Goal: Task Accomplishment & Management: Manage account settings

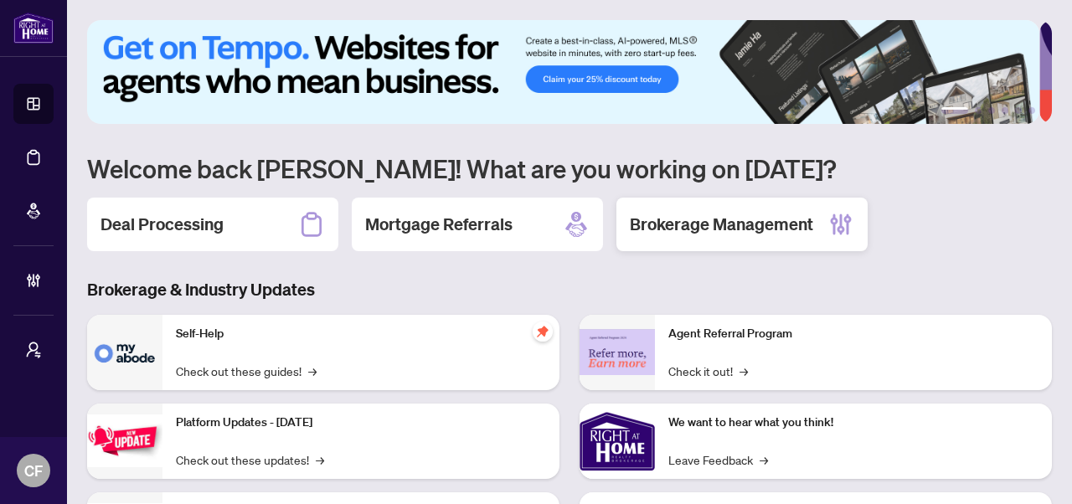
click at [719, 208] on div "Brokerage Management" at bounding box center [741, 225] width 251 height 54
click at [803, 215] on h2 "Brokerage Management" at bounding box center [721, 224] width 183 height 23
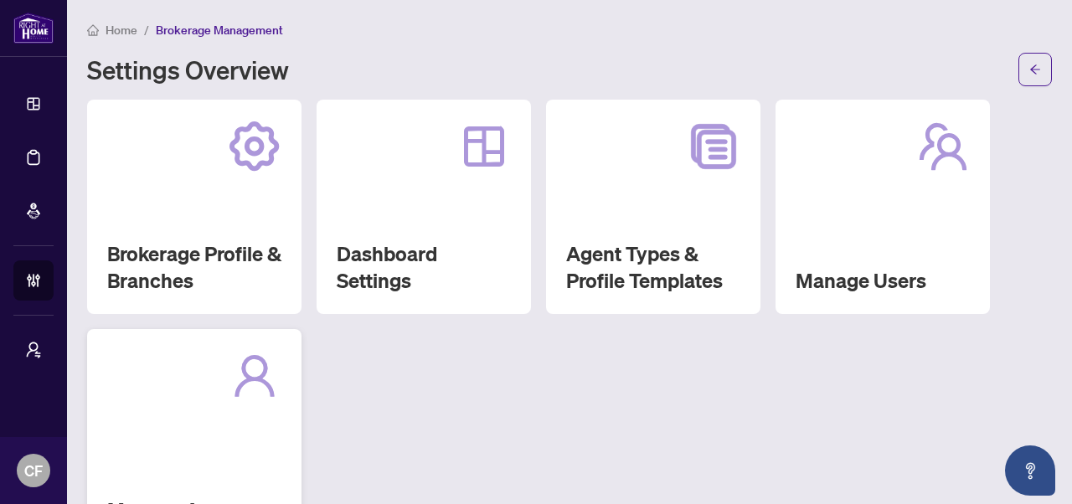
click at [214, 420] on div "Manage Agents" at bounding box center [194, 436] width 214 height 214
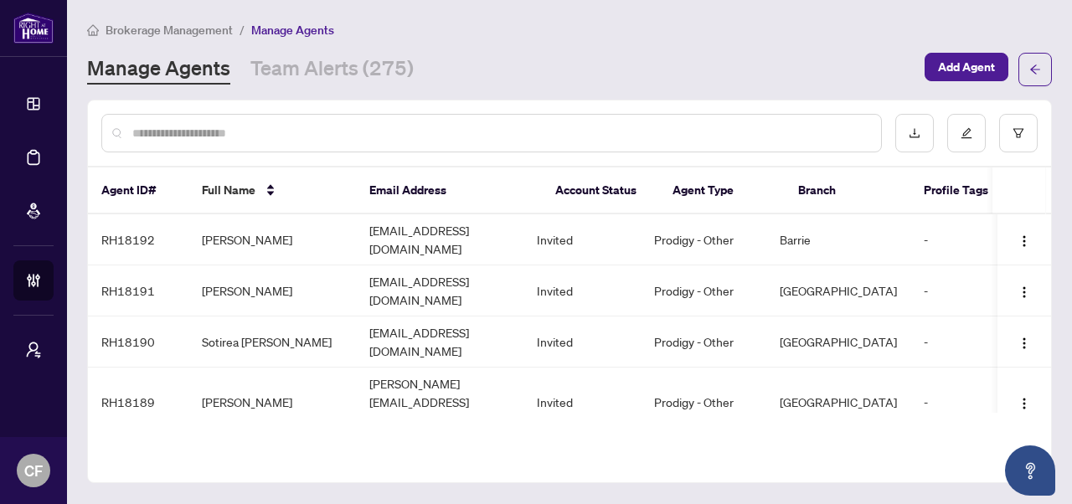
click at [383, 138] on input "text" at bounding box center [499, 133] width 735 height 18
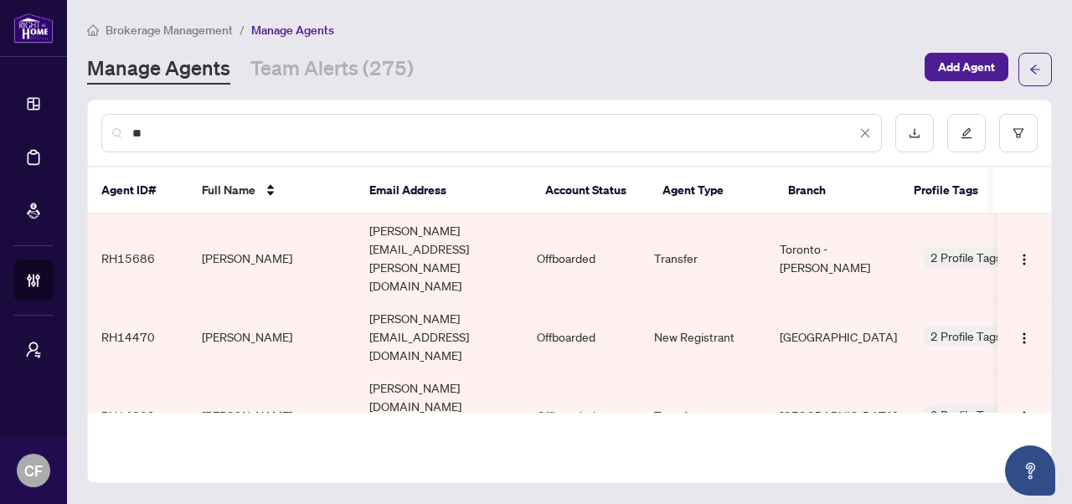
type input "*"
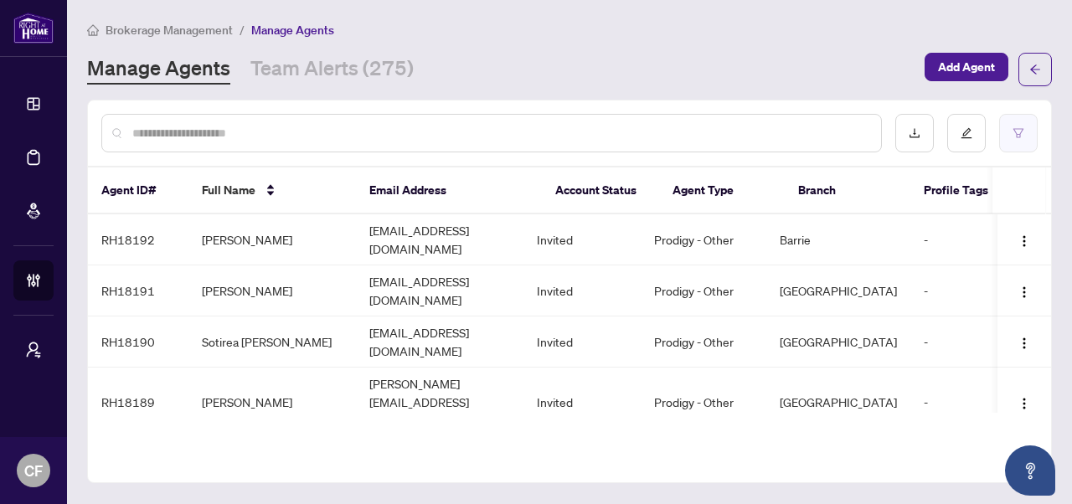
click at [1031, 125] on button "button" at bounding box center [1018, 133] width 39 height 39
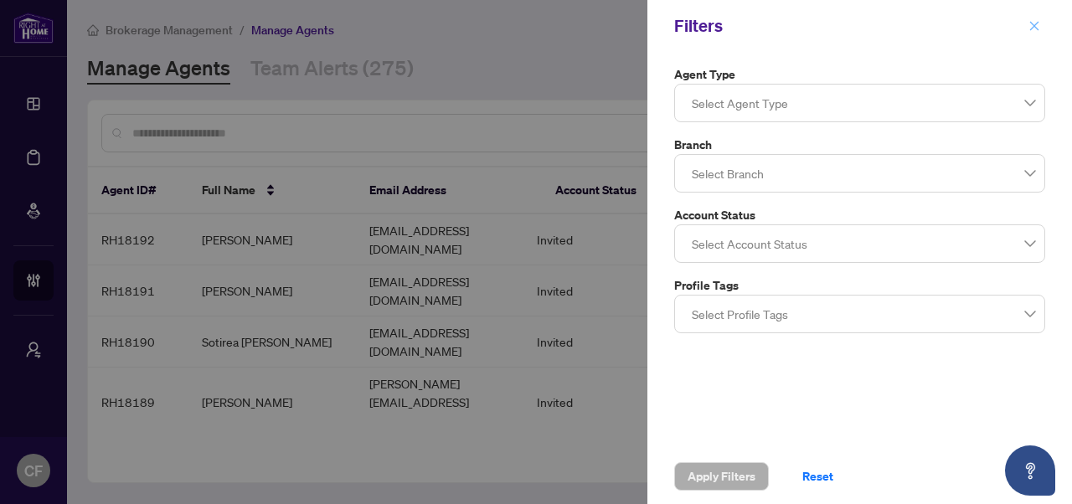
click at [1041, 25] on button "button" at bounding box center [1034, 26] width 22 height 20
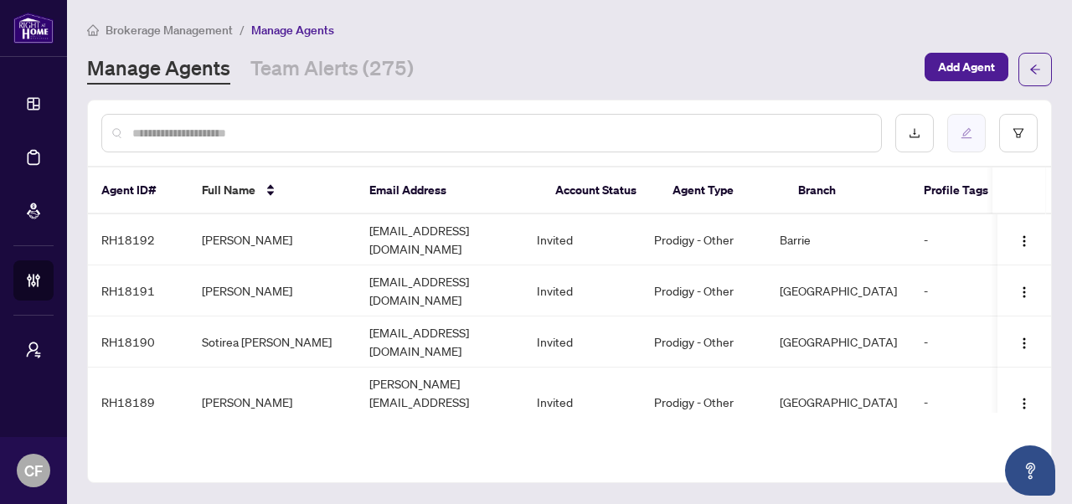
click at [979, 142] on button "button" at bounding box center [966, 133] width 39 height 39
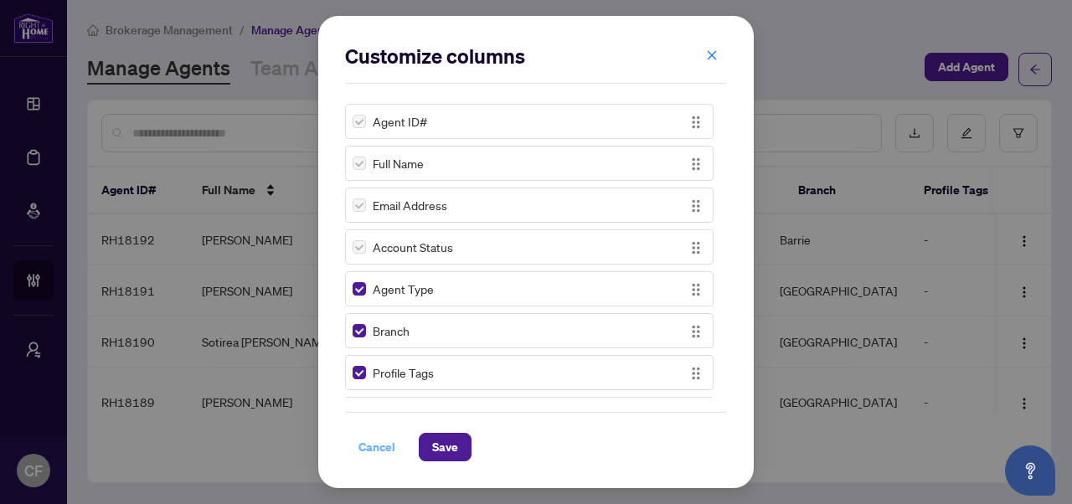
click at [368, 442] on span "Cancel" at bounding box center [376, 447] width 37 height 27
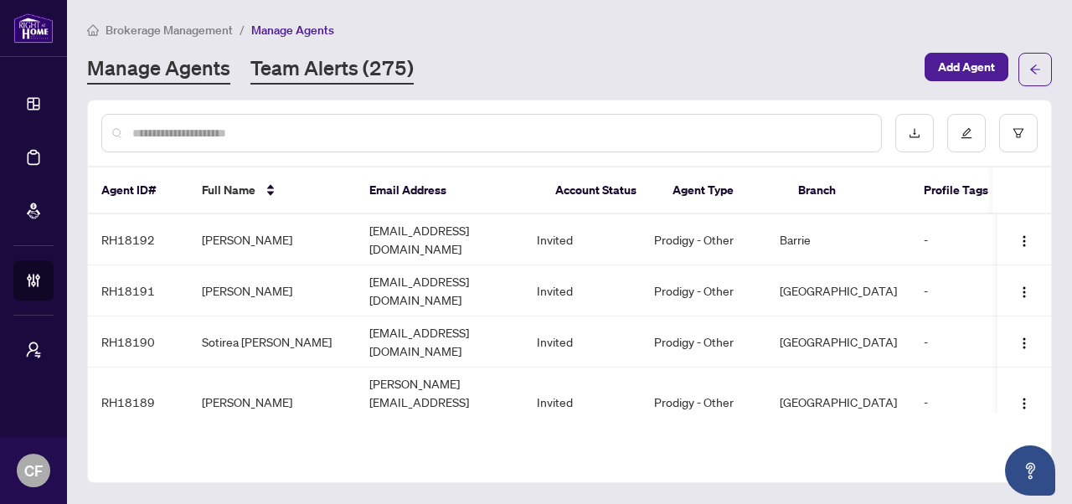
click at [313, 80] on link "Team Alerts (275)" at bounding box center [331, 69] width 163 height 30
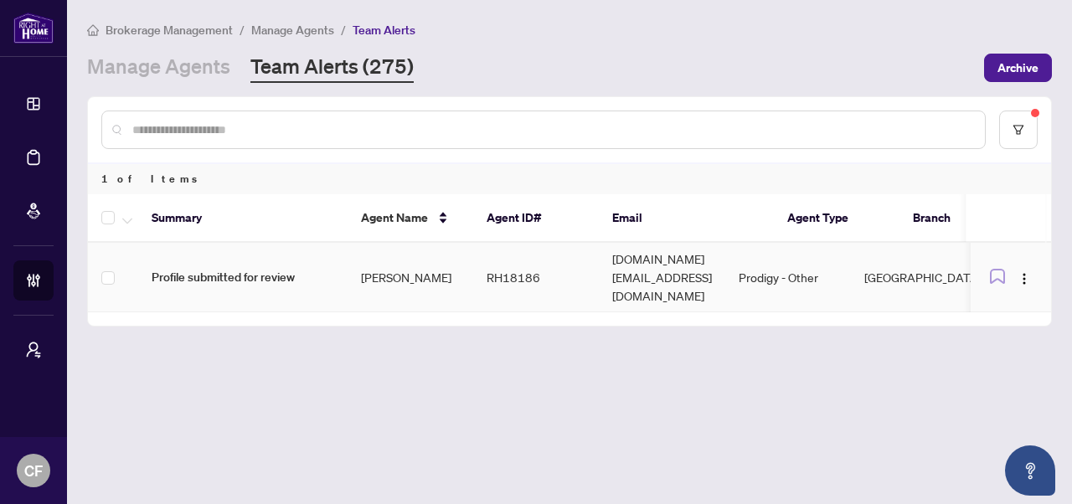
click at [587, 256] on td "RH18186" at bounding box center [536, 277] width 126 height 69
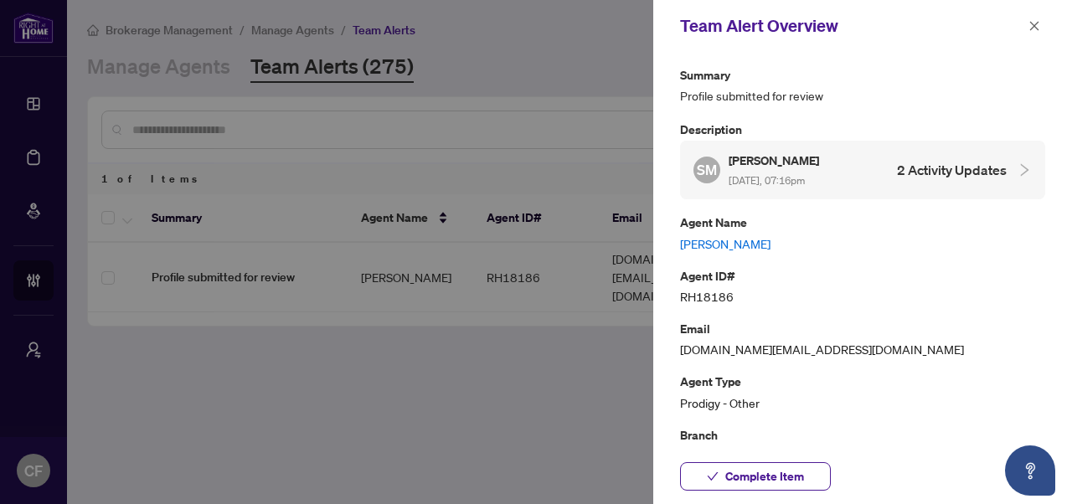
click at [728, 234] on link "[PERSON_NAME]" at bounding box center [862, 243] width 365 height 18
click at [1040, 27] on button "button" at bounding box center [1034, 26] width 22 height 20
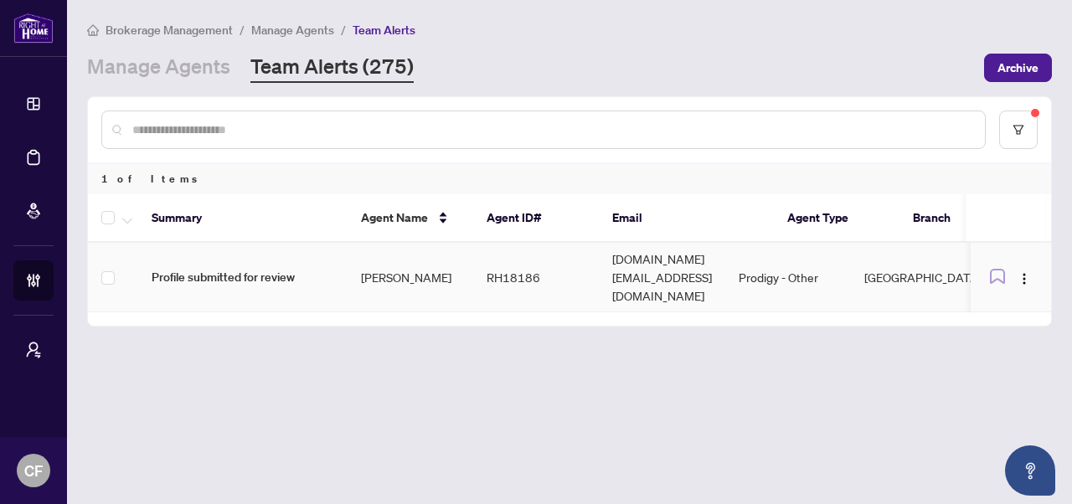
click at [649, 265] on td "Movetohome.ca@gmail.com" at bounding box center [662, 277] width 126 height 69
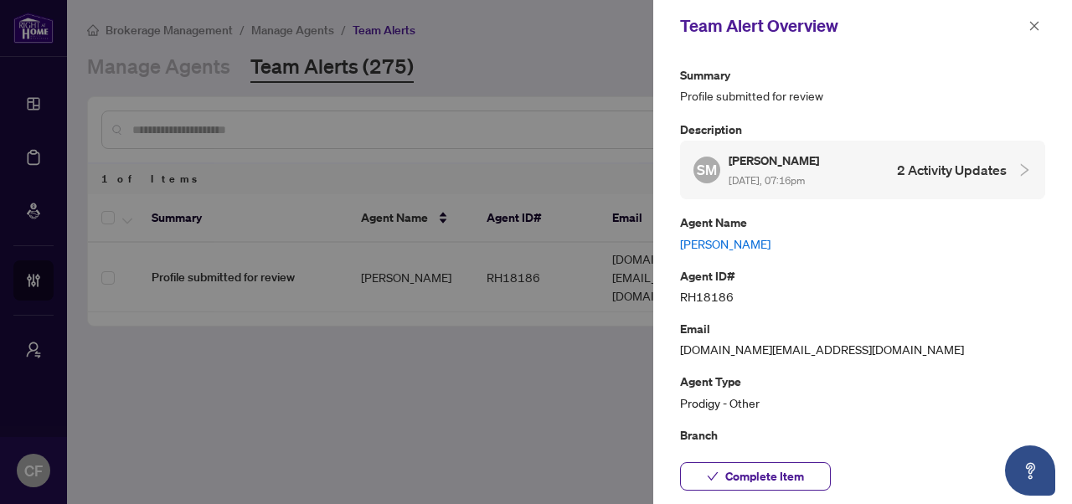
click at [856, 165] on div "SM Syed Munir Aug/26/2025, 07:16pm 2 Activity Updates" at bounding box center [849, 170] width 313 height 39
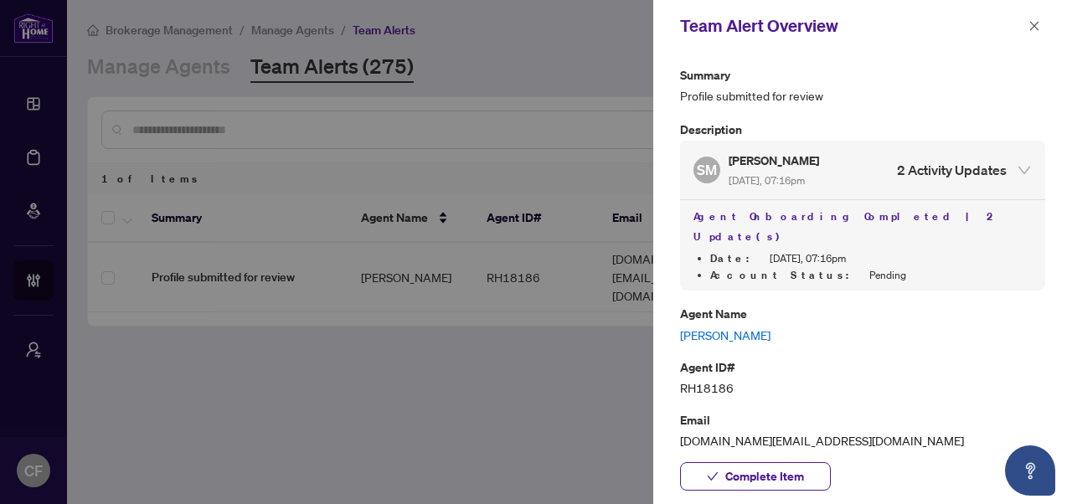
click at [733, 326] on link "[PERSON_NAME]" at bounding box center [862, 335] width 365 height 18
click at [1037, 31] on icon "close" at bounding box center [1034, 26] width 12 height 12
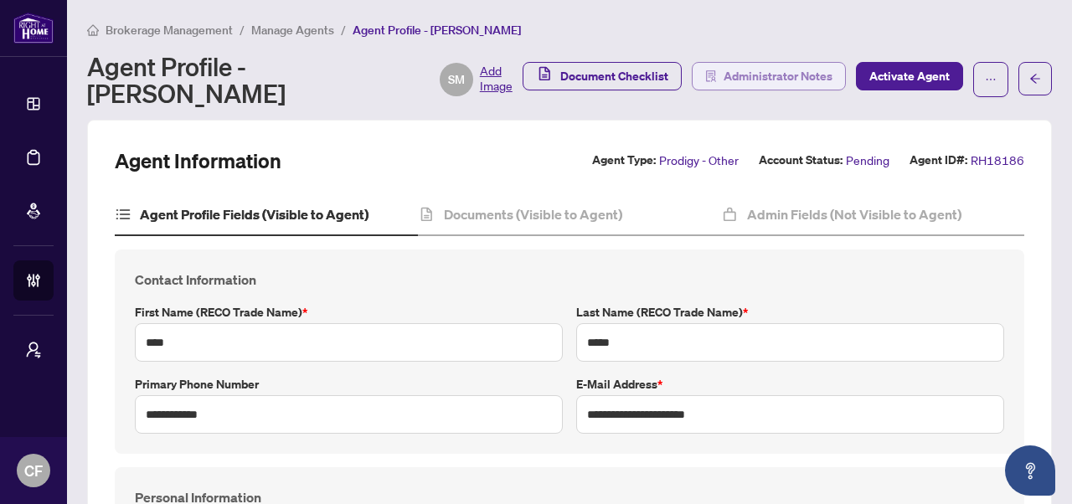
click at [782, 69] on span "Administrator Notes" at bounding box center [777, 76] width 109 height 27
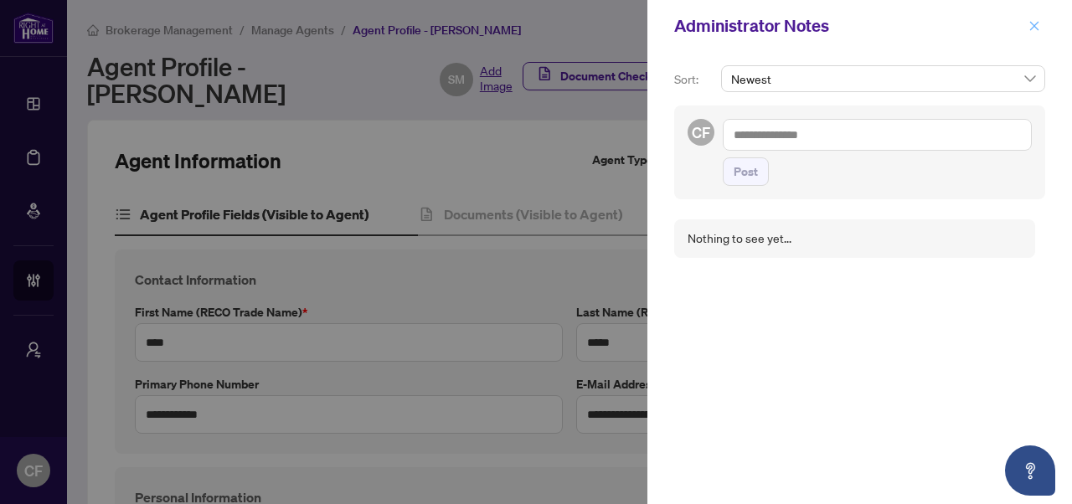
click at [1038, 27] on icon "close" at bounding box center [1034, 26] width 12 height 12
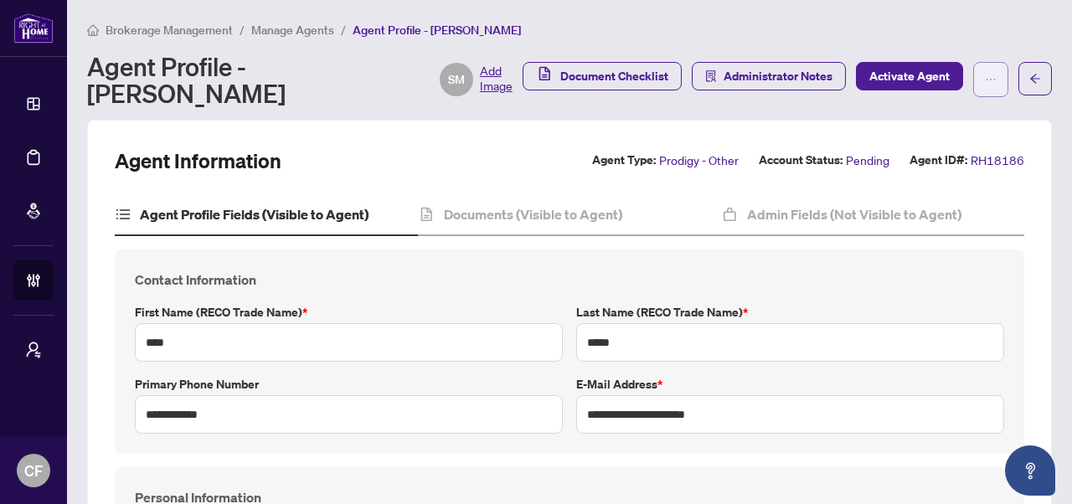
click at [973, 79] on button "button" at bounding box center [990, 79] width 35 height 35
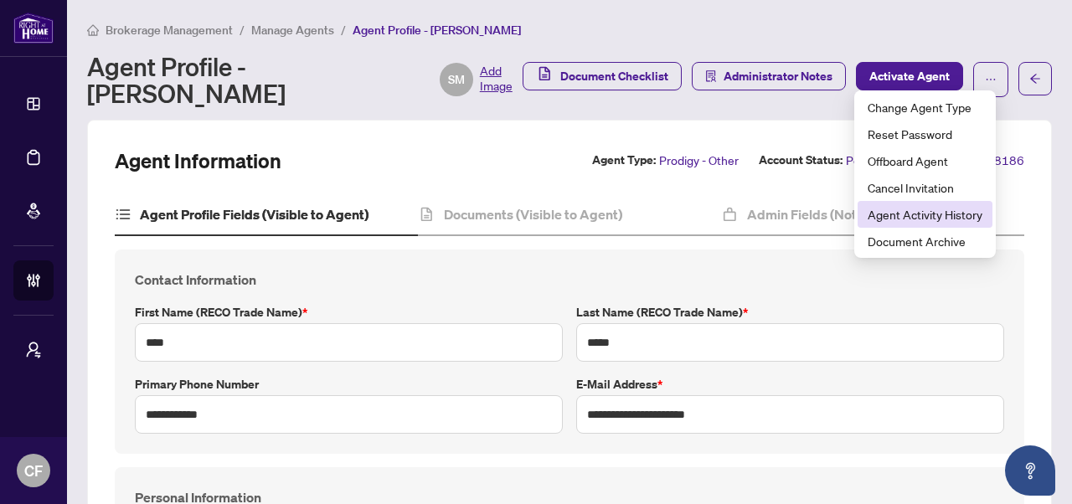
click at [951, 221] on span "Agent Activity History" at bounding box center [924, 214] width 115 height 18
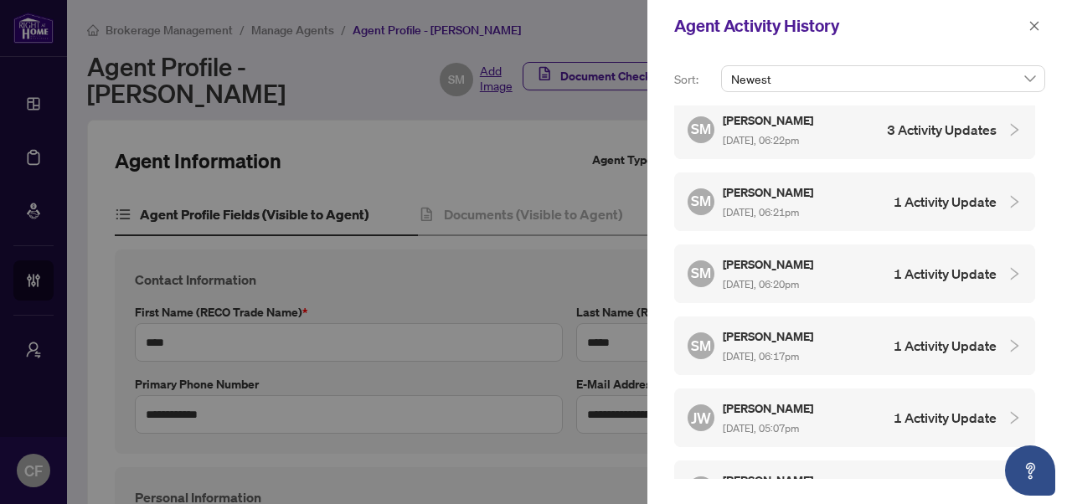
scroll to position [1227, 0]
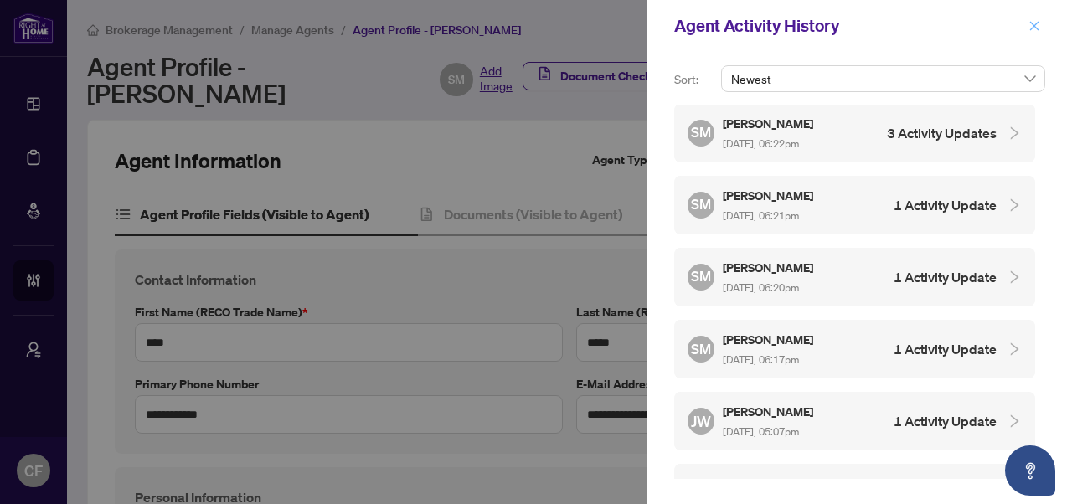
click at [1030, 33] on span "button" at bounding box center [1034, 26] width 12 height 27
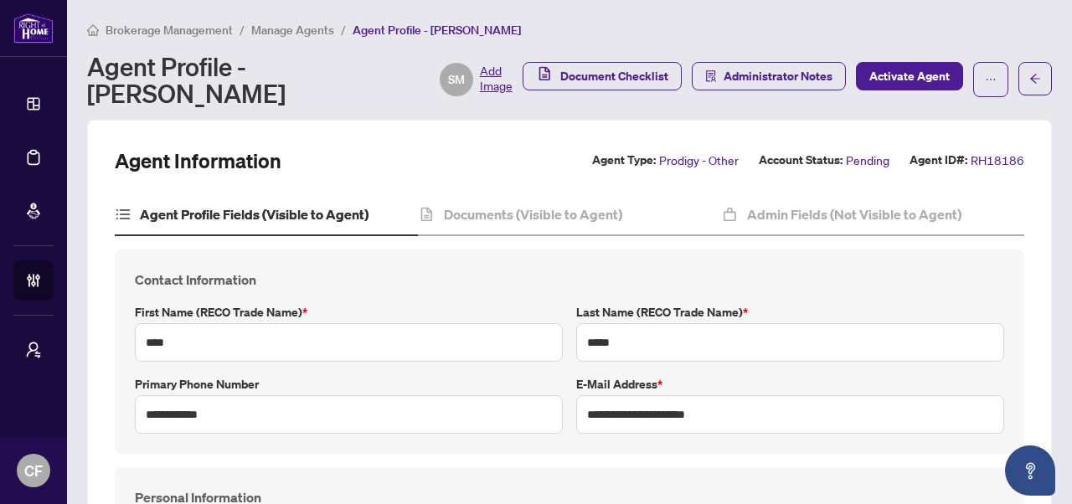
click at [131, 33] on span "Brokerage Management" at bounding box center [168, 30] width 127 height 15
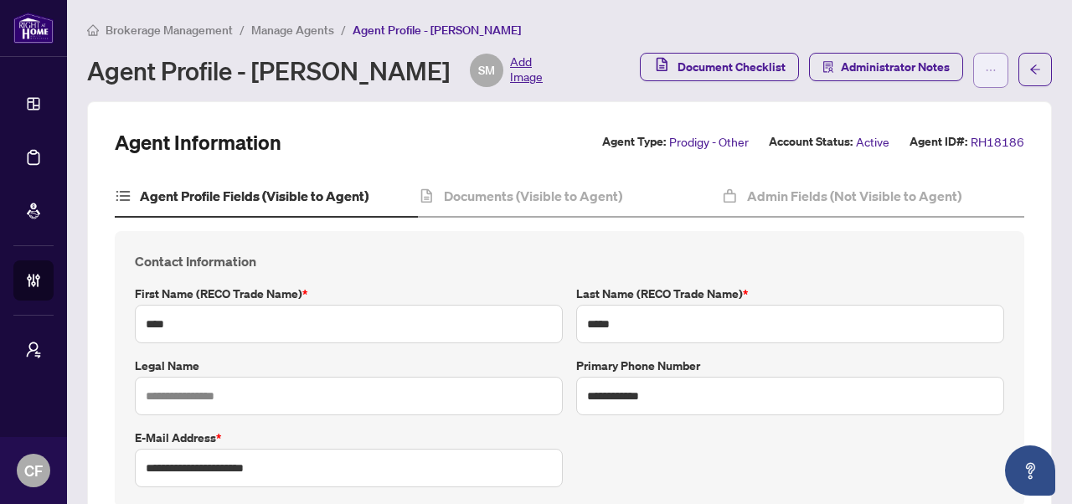
click at [985, 75] on icon "ellipsis" at bounding box center [991, 70] width 12 height 12
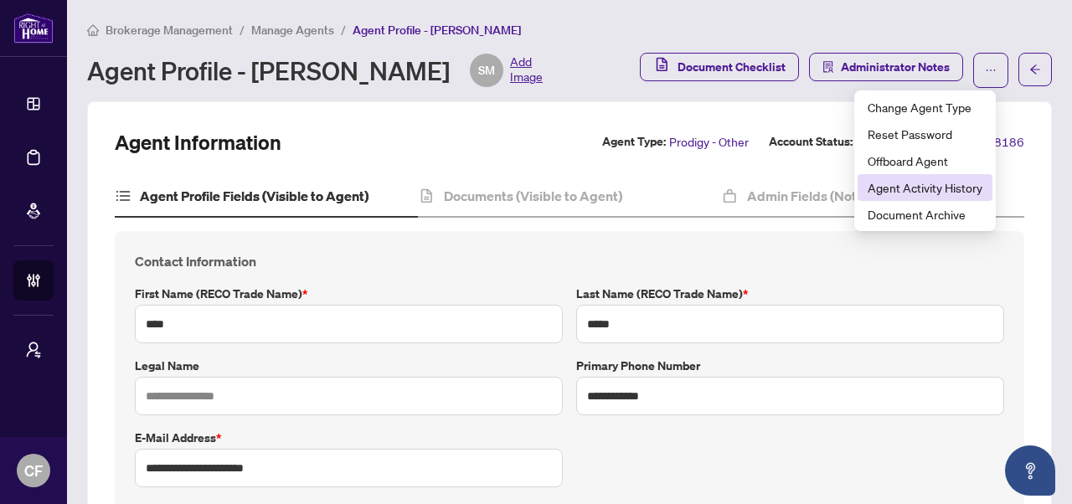
click at [967, 196] on span "Agent Activity History" at bounding box center [924, 187] width 115 height 18
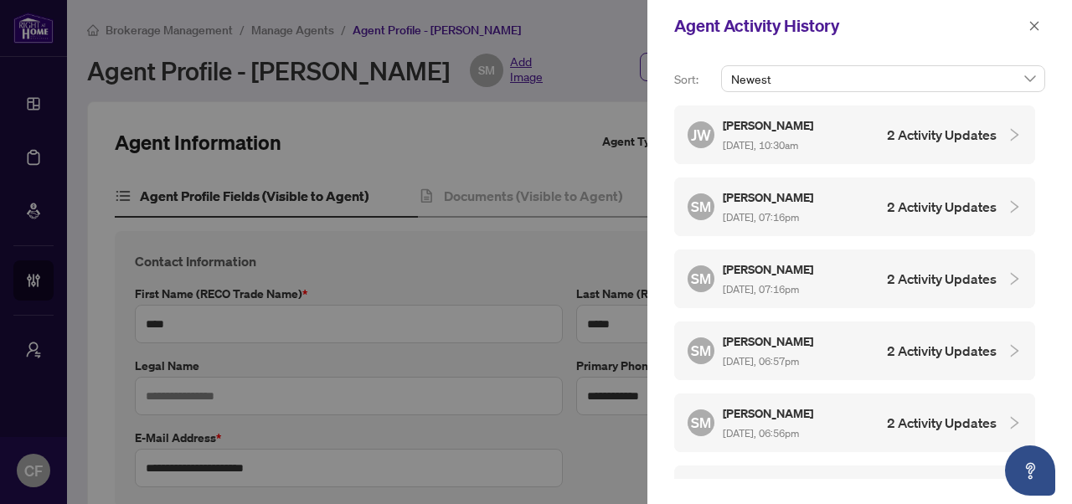
click at [856, 152] on div "JW Jeneel Walker Aug/27/2025, 10:30am 2 Activity Updates" at bounding box center [854, 134] width 361 height 59
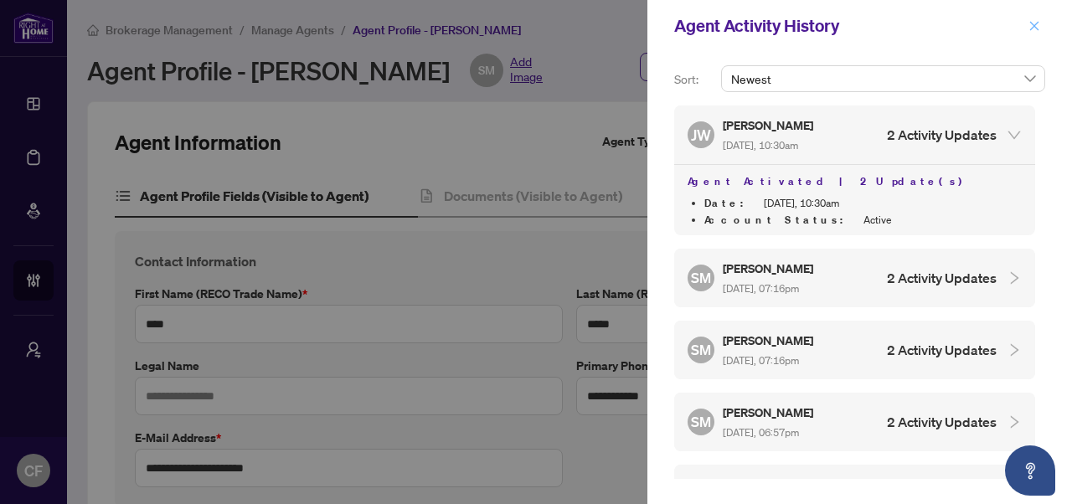
click at [1041, 33] on button "button" at bounding box center [1034, 26] width 22 height 20
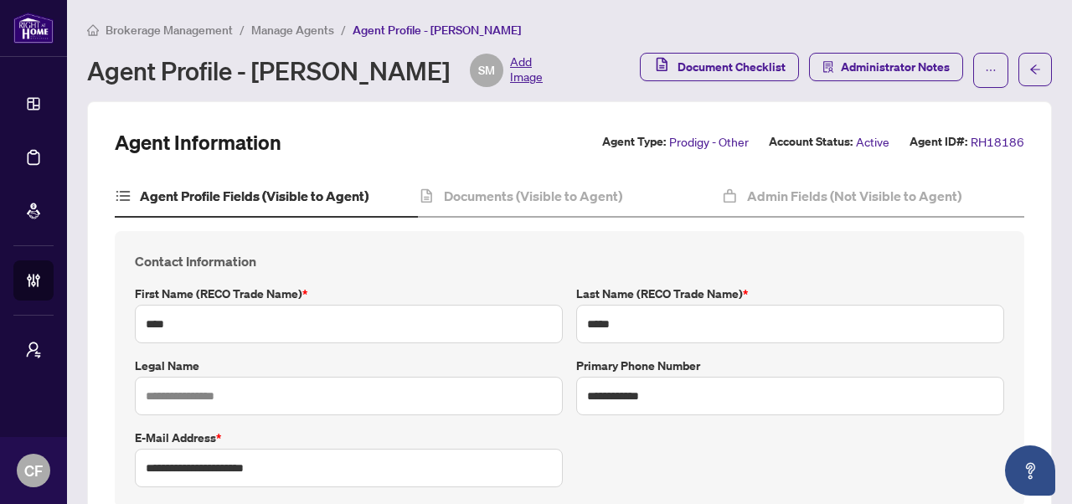
click at [177, 23] on span "Brokerage Management" at bounding box center [168, 30] width 127 height 15
